Goal: Task Accomplishment & Management: Complete application form

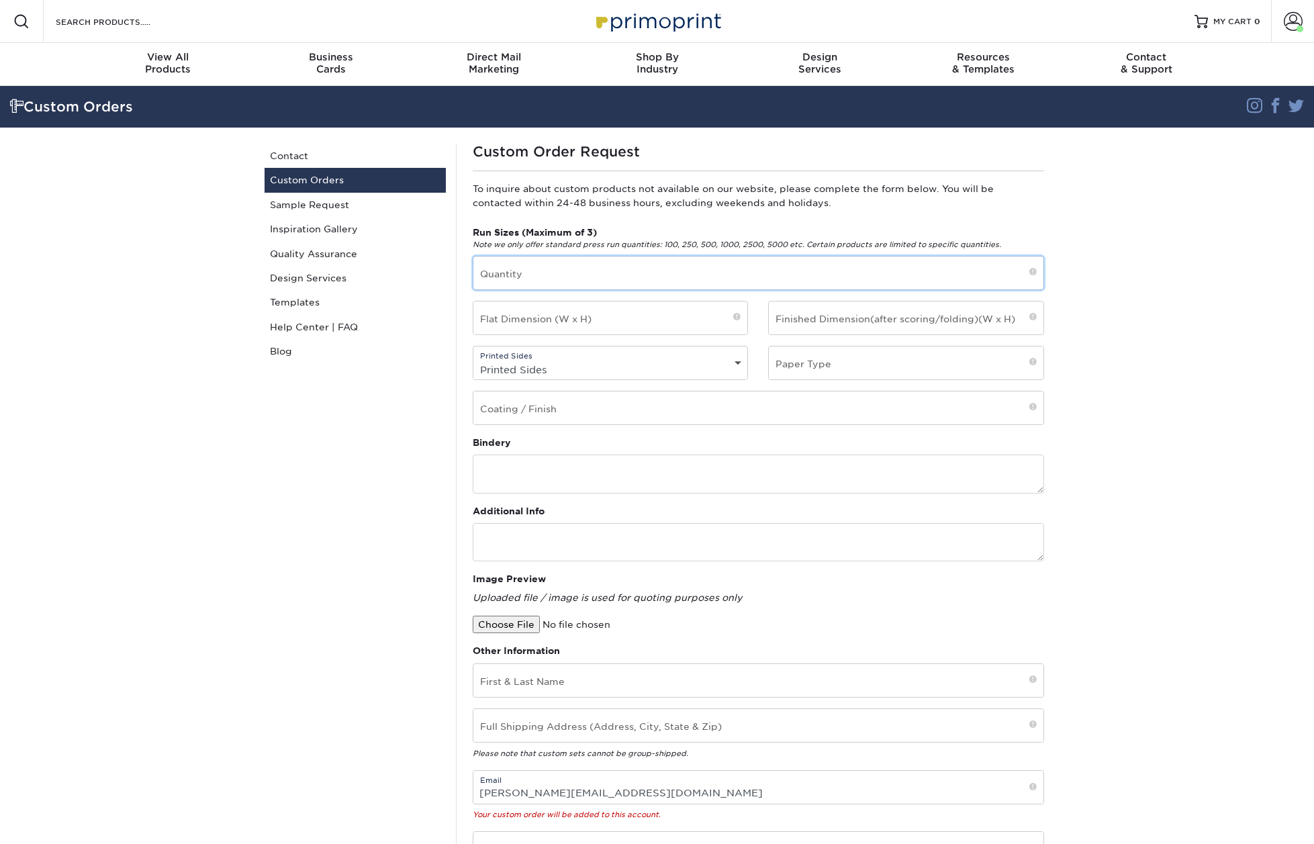
click at [653, 282] on input "text" at bounding box center [758, 273] width 570 height 33
type input "2700"
click at [670, 319] on input "text" at bounding box center [610, 318] width 275 height 33
type input "9x6"
click at [874, 313] on input "text" at bounding box center [906, 318] width 275 height 33
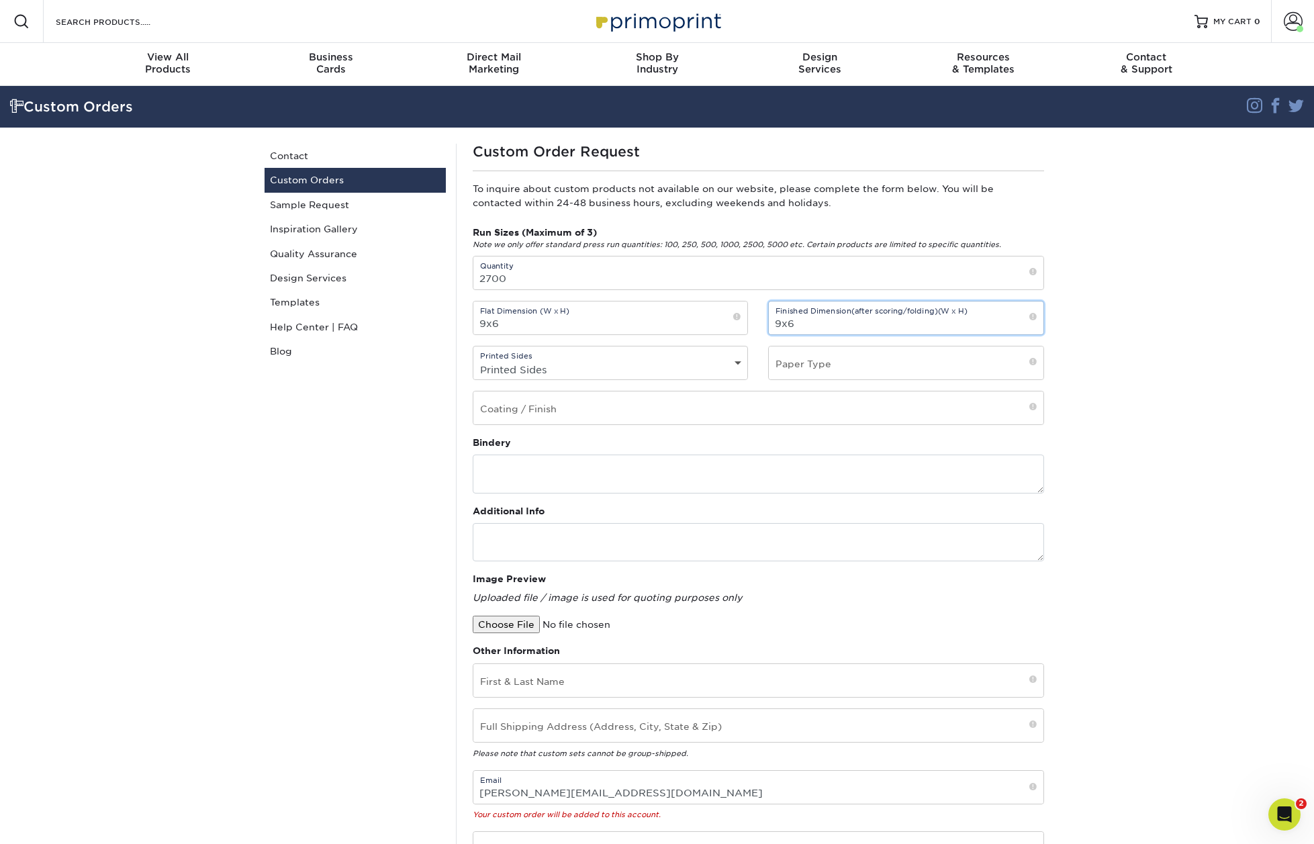
type input "9x6"
click at [580, 367] on select "Printed Sides 4/0 - Single Sided 4/4 - Double Sided" at bounding box center [610, 369] width 275 height 19
select select "4/4 - Double Sided"
click at [473, 360] on select "Printed Sides 4/0 - Single Sided 4/4 - Double Sided" at bounding box center [610, 369] width 275 height 19
click at [861, 365] on input "text" at bounding box center [906, 363] width 275 height 33
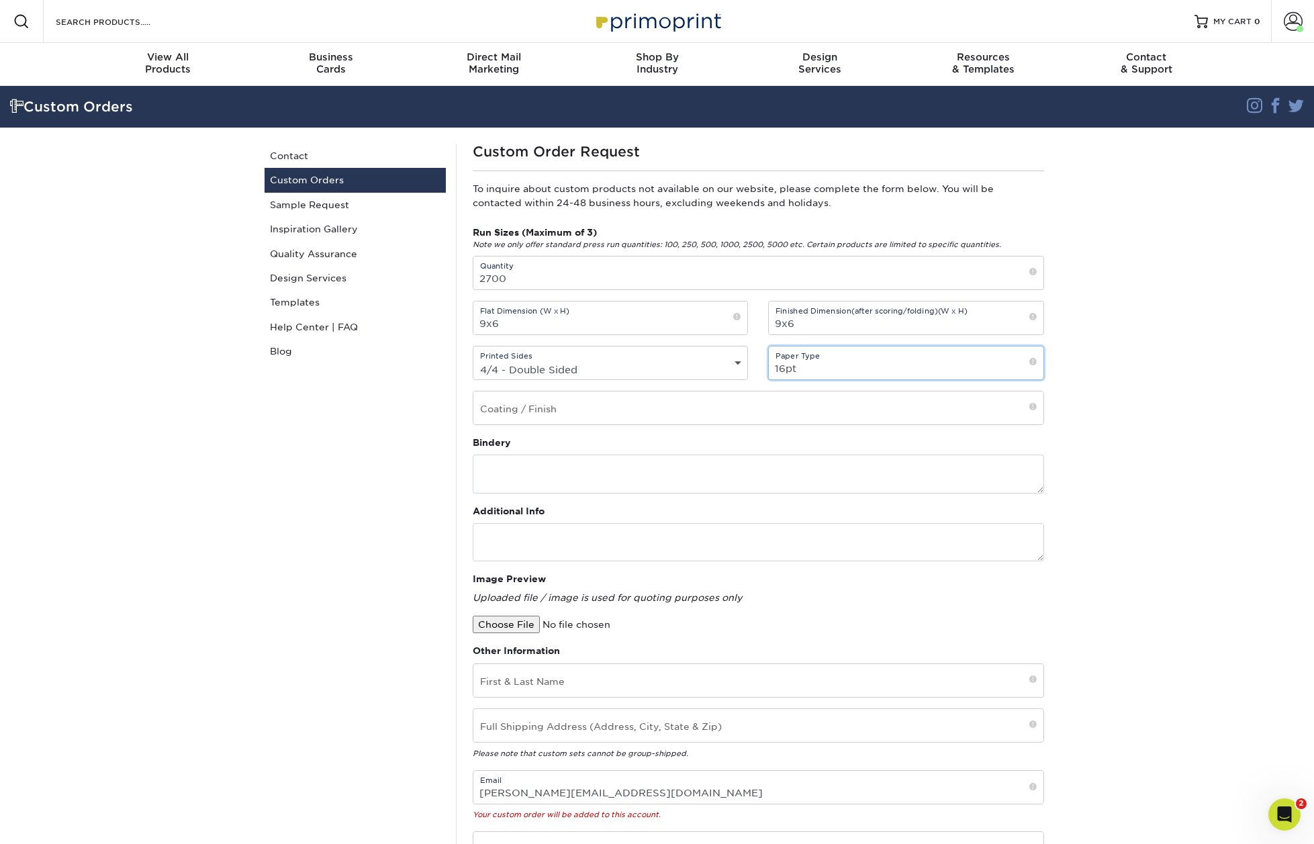
type input "16pt"
click at [731, 413] on input "text" at bounding box center [758, 408] width 570 height 33
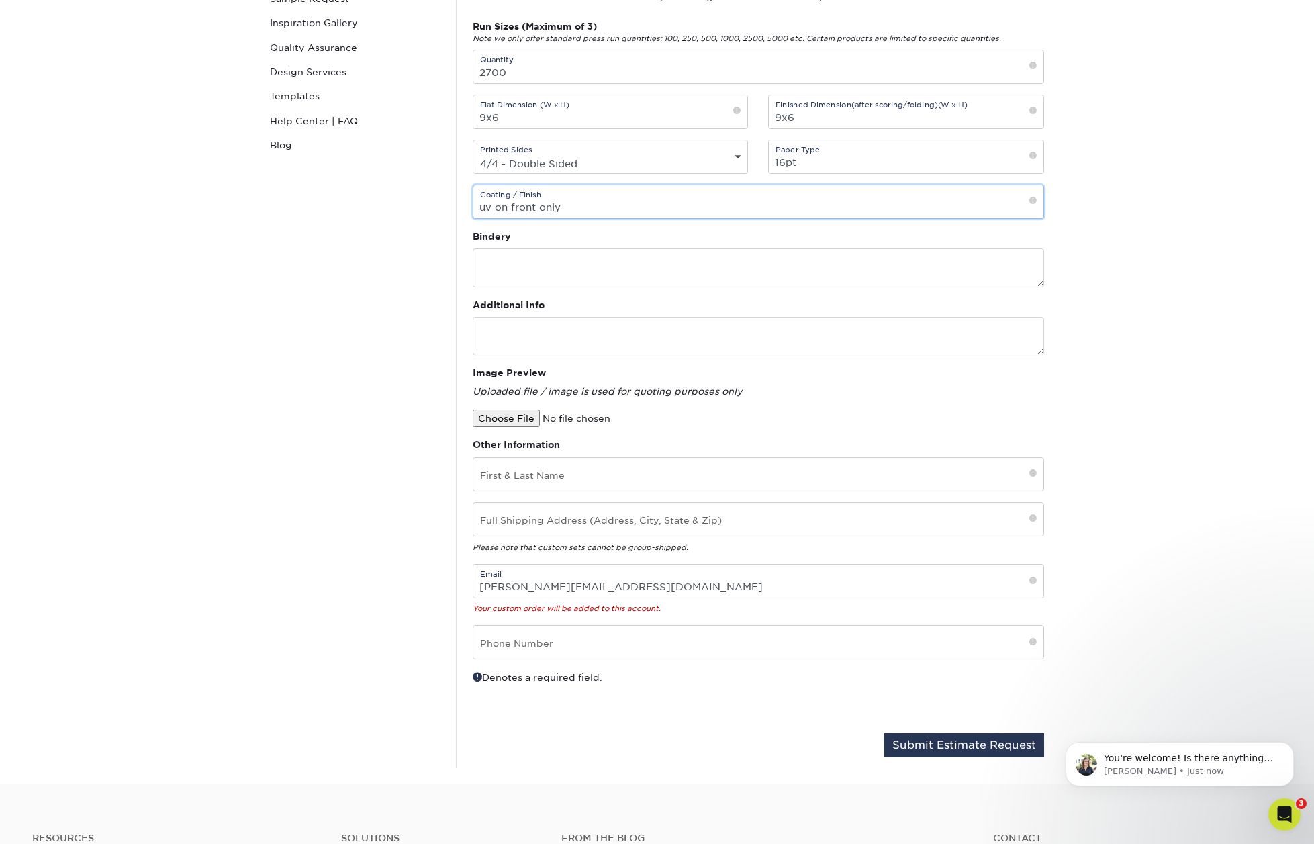
scroll to position [205, 0]
type input "uv on front only"
click at [735, 476] on input "text" at bounding box center [758, 475] width 570 height 33
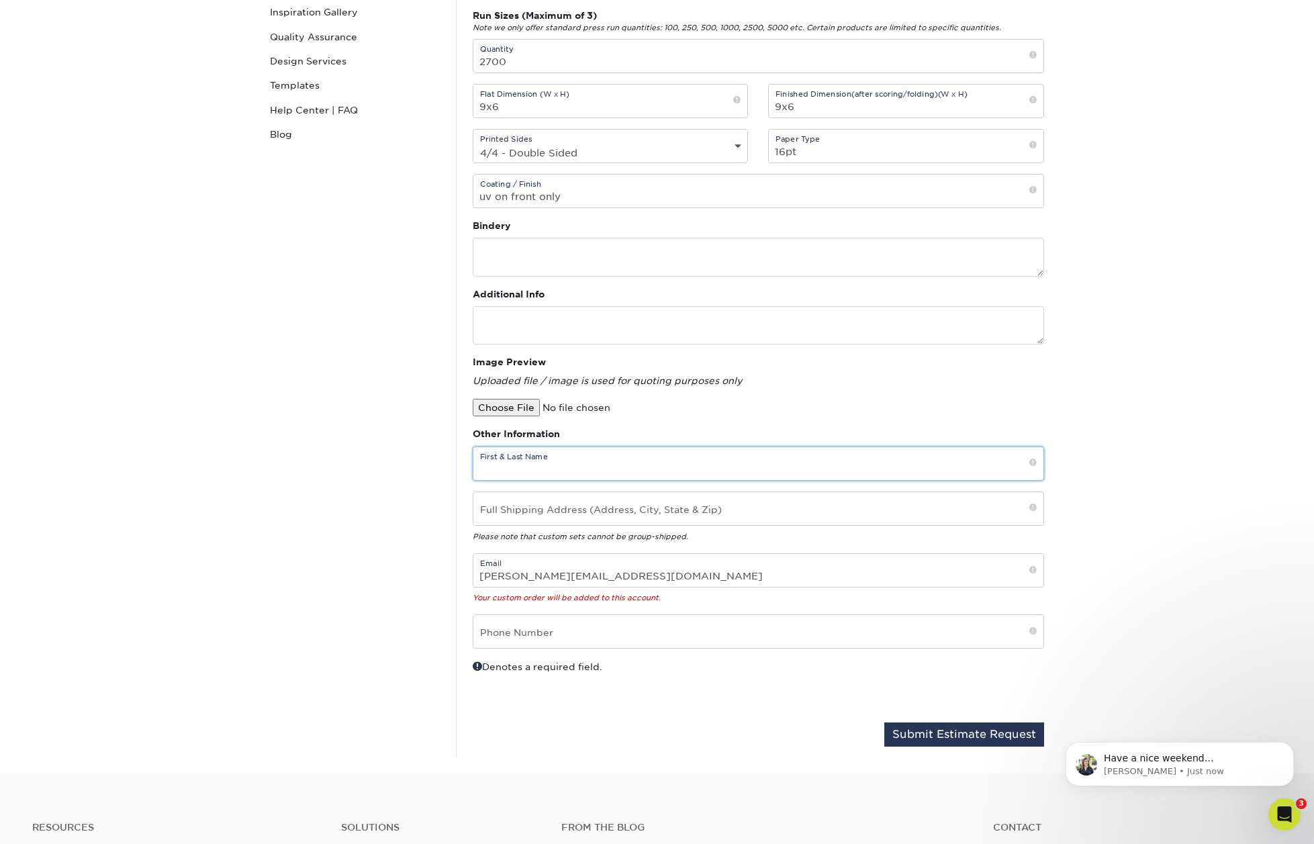
scroll to position [228, 0]
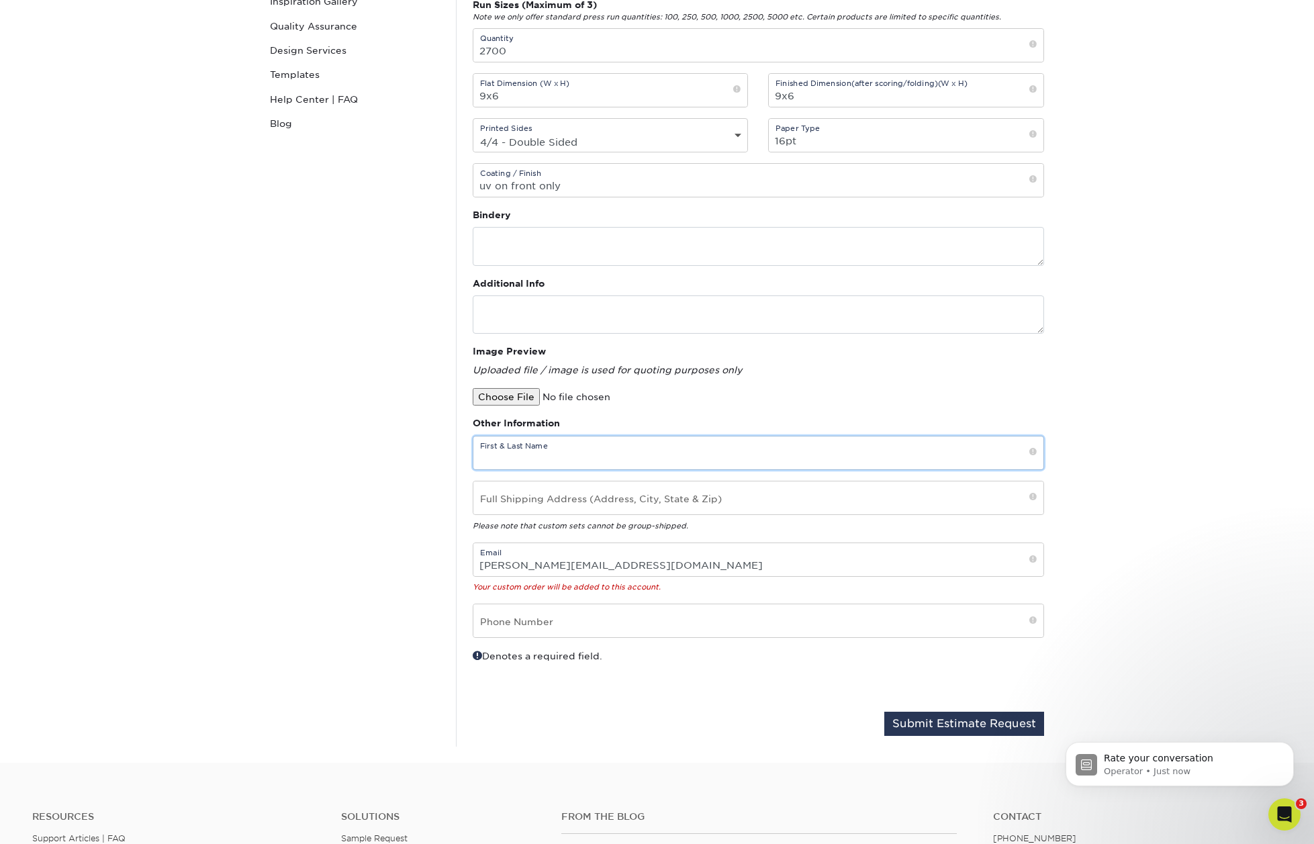
paste input "Shelby Treloar"
type input "Shelby Treloar"
click at [724, 506] on input "text" at bounding box center [758, 498] width 570 height 33
paste input "1668 Valtec Lane Suite F Boulder, CO 80301 US"
click at [564, 505] on input "1668 Valtec Lane Suite F Boulder, CO 80301 US" at bounding box center [758, 498] width 570 height 33
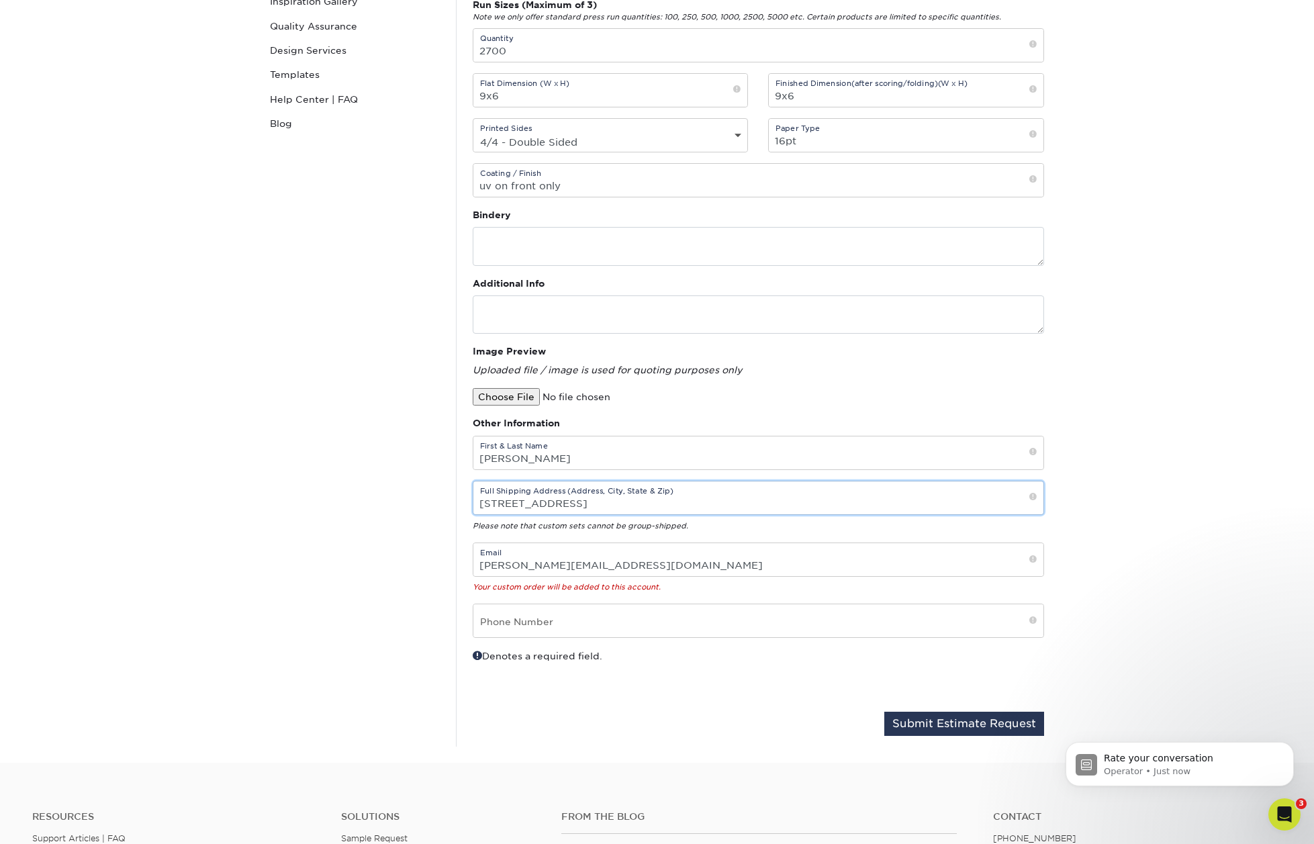
click at [603, 502] on input "1668 Valtec Lane, Suite F Boulder, CO 80301 US" at bounding box center [758, 498] width 570 height 33
type input "1668 Valtec Lane, Suite F, Boulder, CO 80301 US"
click at [689, 621] on input "text" at bounding box center [758, 620] width 570 height 33
type input "720-580-3555"
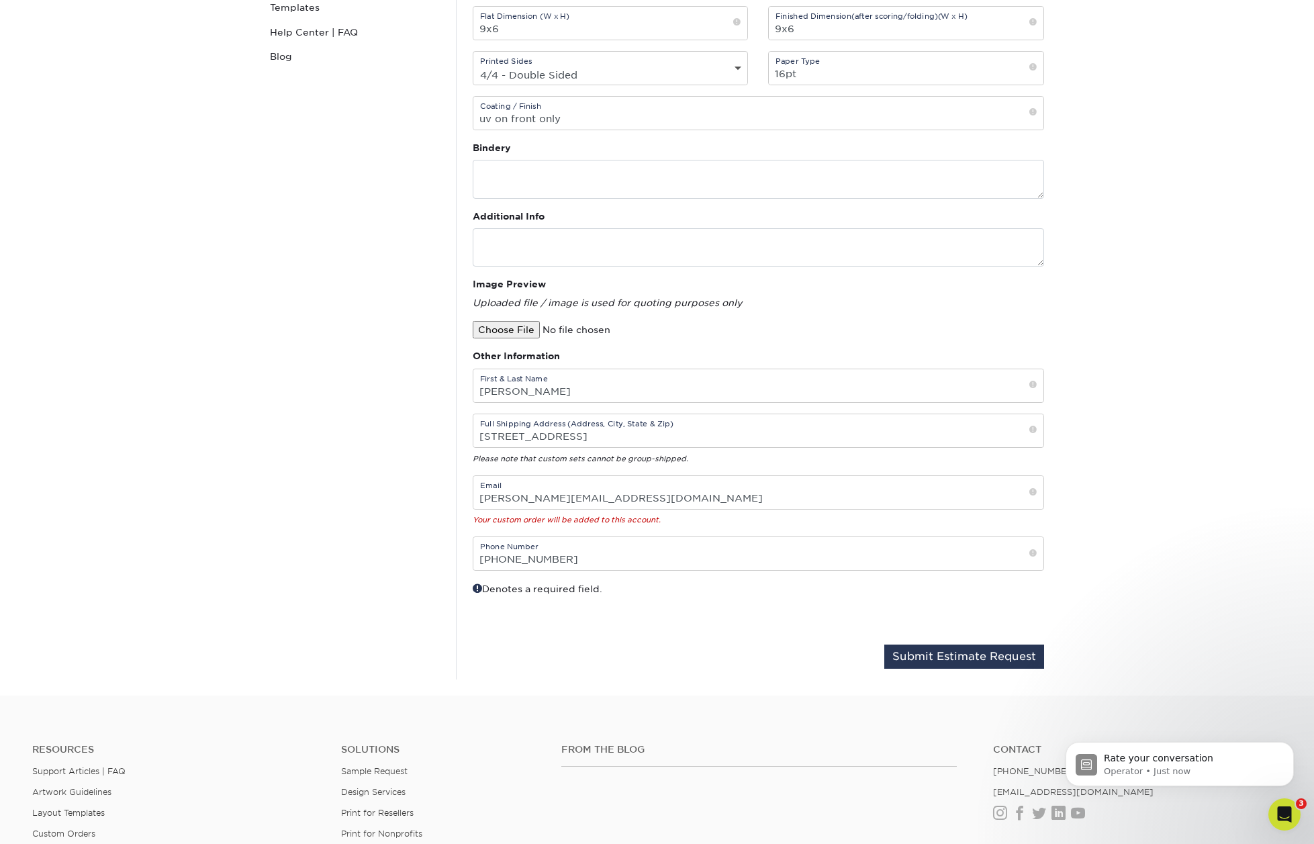
scroll to position [302, 0]
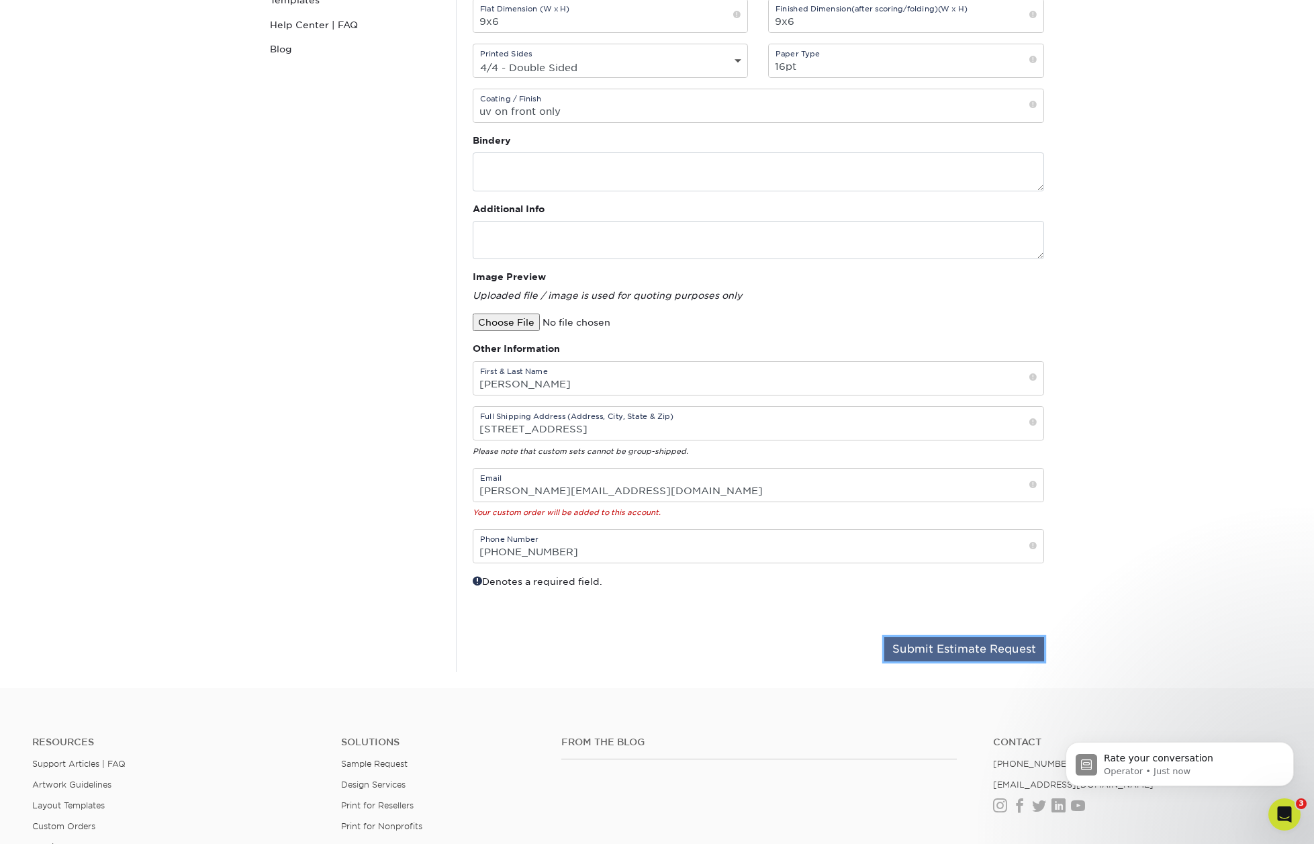
click at [928, 653] on button "Submit Estimate Request" at bounding box center [964, 649] width 160 height 24
